Goal: Complete application form

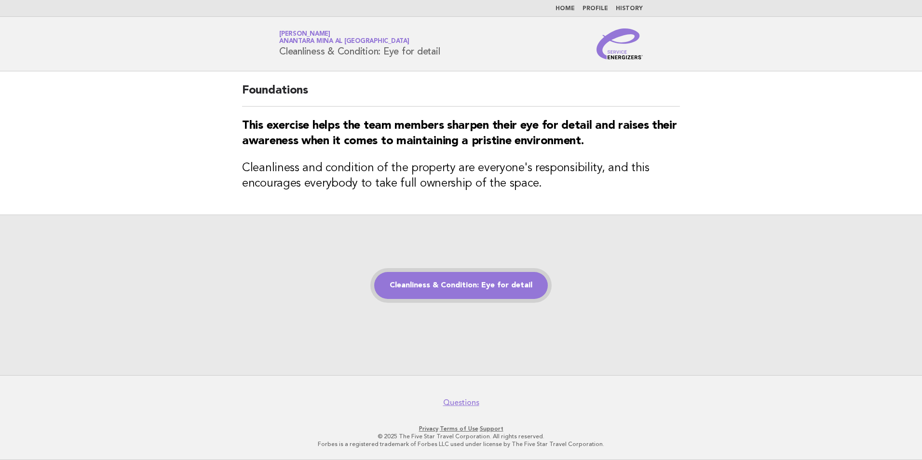
click at [474, 288] on link "Cleanliness & Condition: Eye for detail" at bounding box center [461, 285] width 174 height 27
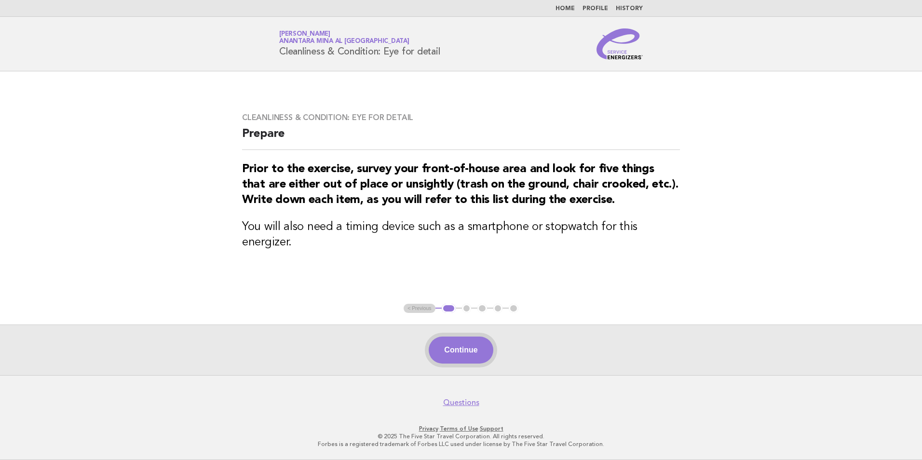
click at [454, 361] on button "Continue" at bounding box center [460, 349] width 64 height 27
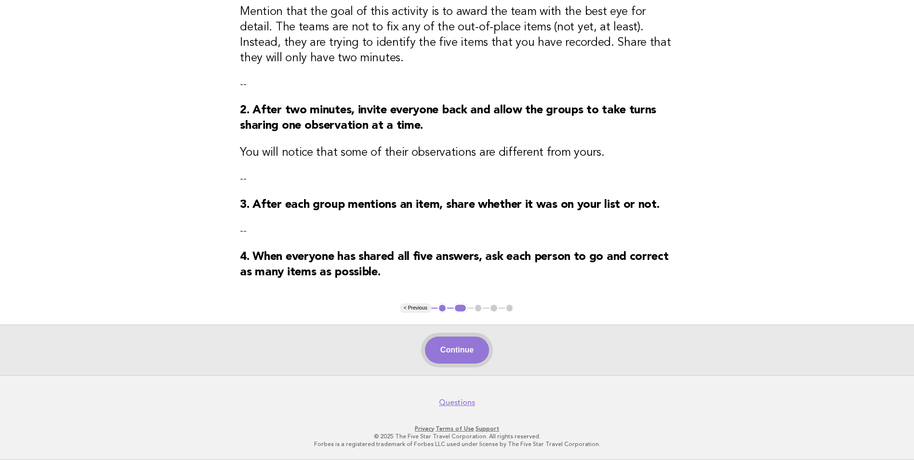
click at [454, 355] on button "Continue" at bounding box center [457, 349] width 64 height 27
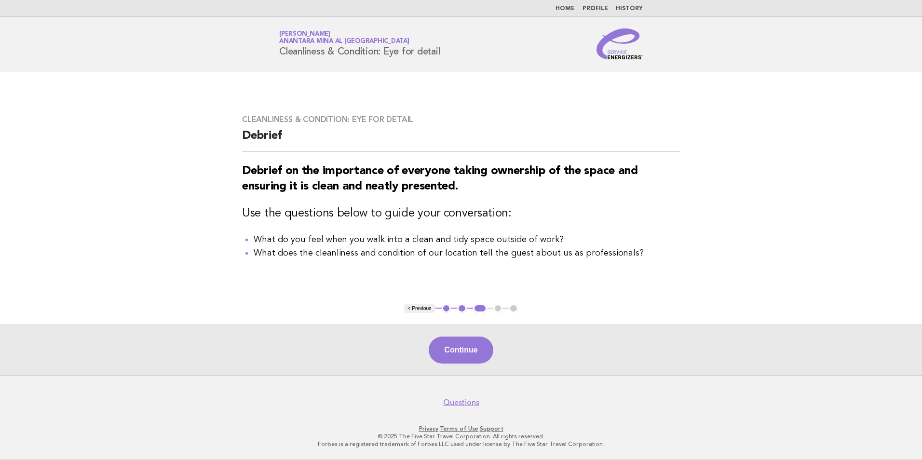
click at [454, 355] on button "Continue" at bounding box center [460, 349] width 64 height 27
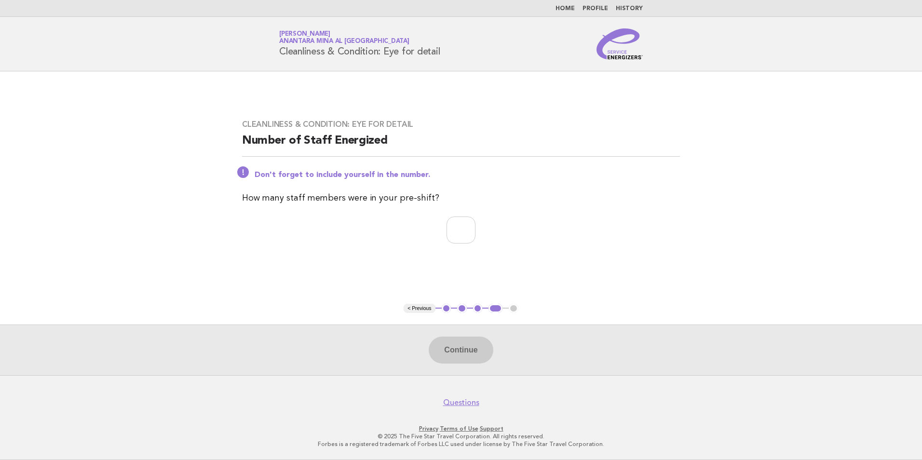
drag, startPoint x: 461, startPoint y: 212, endPoint x: 454, endPoint y: 228, distance: 17.3
click at [460, 214] on div "Cleanliness & Condition: Eye for detail Number of Staff Energized Don't forget …" at bounding box center [460, 187] width 461 height 159
click at [452, 232] on input "number" at bounding box center [460, 229] width 29 height 27
type input "*"
click at [456, 344] on button "Continue" at bounding box center [460, 349] width 64 height 27
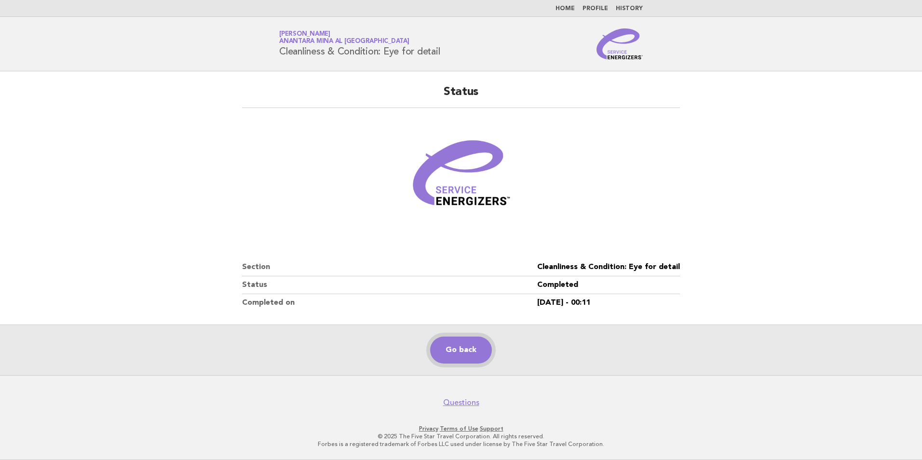
click at [459, 358] on link "Go back" at bounding box center [461, 349] width 62 height 27
